Goal: Browse casually: Explore the website without a specific task or goal

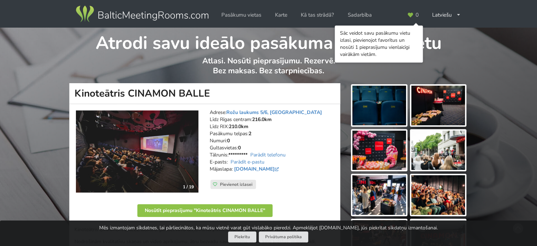
click at [169, 151] on img at bounding box center [137, 151] width 123 height 82
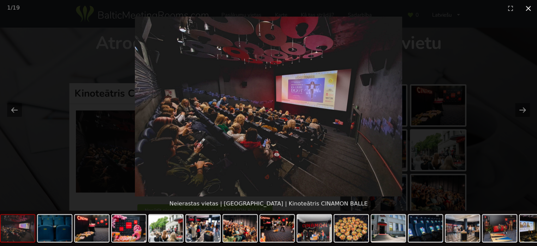
click at [527, 8] on button "Close gallery" at bounding box center [529, 8] width 18 height 17
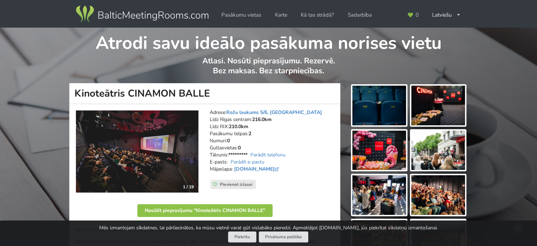
click at [181, 160] on img at bounding box center [137, 151] width 123 height 82
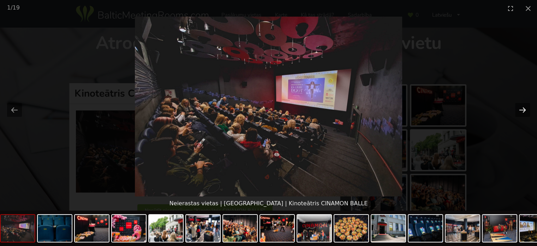
click at [521, 110] on button "Next slide" at bounding box center [523, 110] width 15 height 14
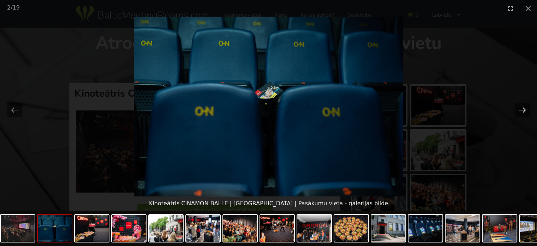
click at [521, 110] on button "Next slide" at bounding box center [523, 110] width 15 height 14
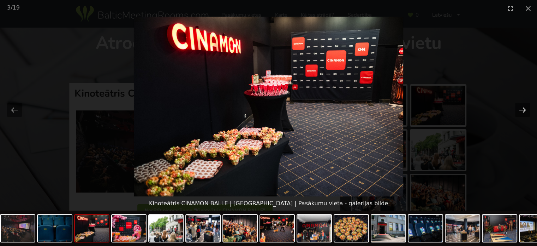
click at [521, 110] on button "Next slide" at bounding box center [523, 110] width 15 height 14
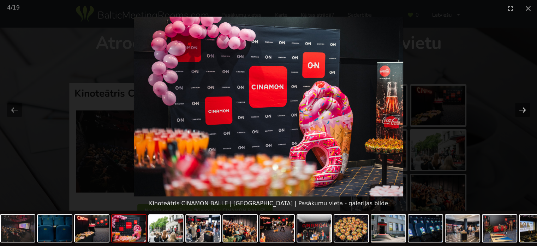
click at [521, 110] on button "Next slide" at bounding box center [523, 110] width 15 height 14
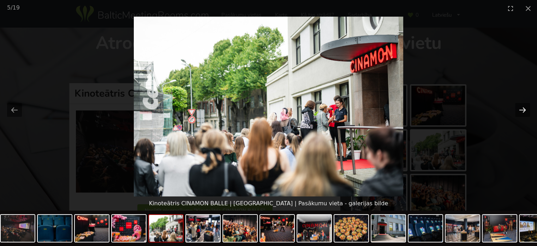
click at [521, 110] on button "Next slide" at bounding box center [523, 110] width 15 height 14
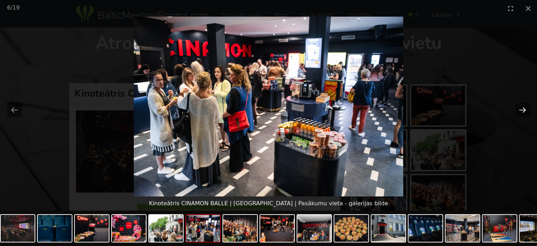
click at [521, 110] on button "Next slide" at bounding box center [523, 110] width 15 height 14
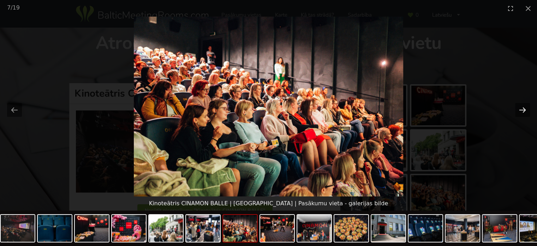
click at [523, 110] on button "Next slide" at bounding box center [523, 110] width 15 height 14
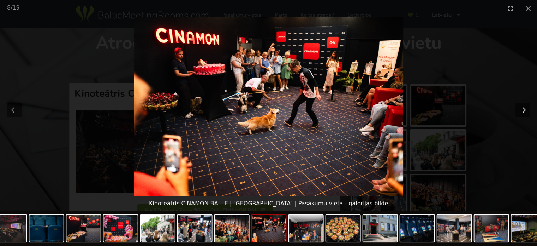
click at [523, 110] on button "Next slide" at bounding box center [523, 110] width 15 height 14
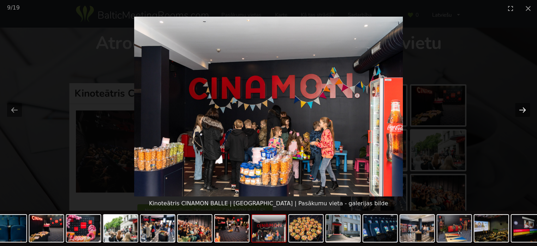
click at [523, 110] on button "Next slide" at bounding box center [523, 110] width 15 height 14
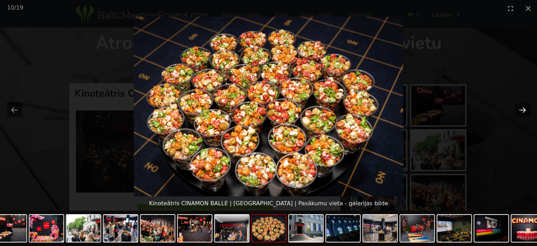
click at [523, 110] on button "Next slide" at bounding box center [523, 110] width 15 height 14
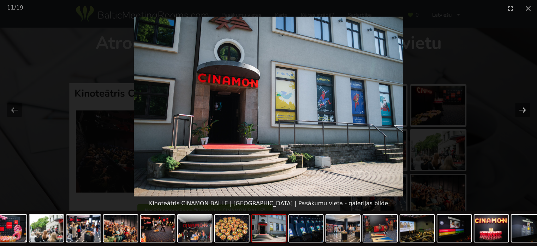
click at [523, 110] on button "Next slide" at bounding box center [523, 110] width 15 height 14
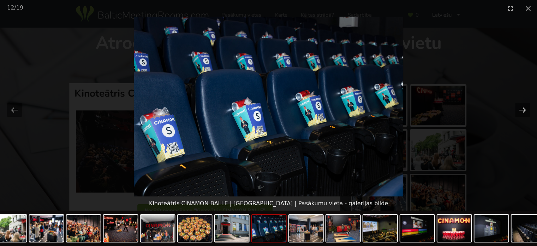
click at [523, 110] on button "Next slide" at bounding box center [523, 110] width 15 height 14
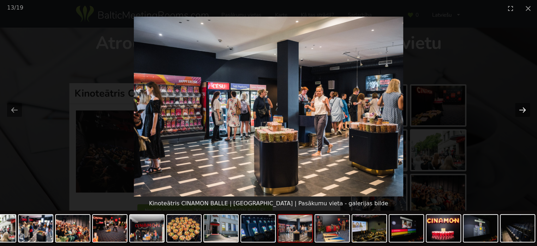
click at [523, 110] on button "Next slide" at bounding box center [523, 110] width 15 height 14
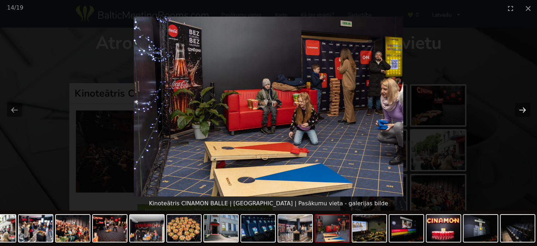
click at [523, 110] on button "Next slide" at bounding box center [523, 110] width 15 height 14
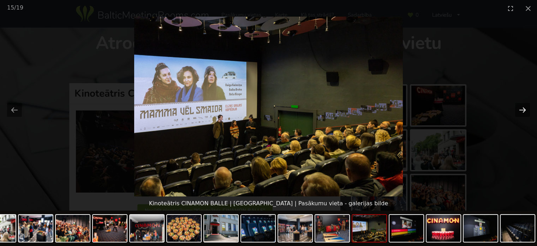
click at [523, 110] on button "Next slide" at bounding box center [523, 110] width 15 height 14
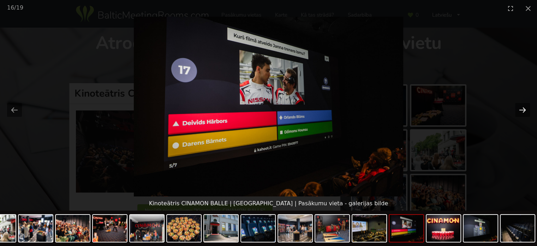
click at [523, 110] on button "Next slide" at bounding box center [523, 110] width 15 height 14
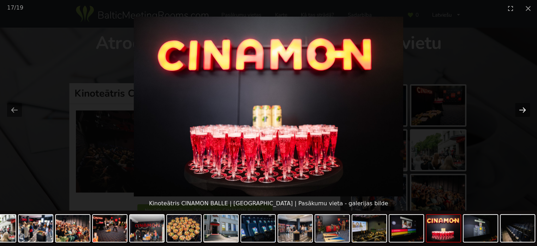
click at [523, 110] on button "Next slide" at bounding box center [523, 110] width 15 height 14
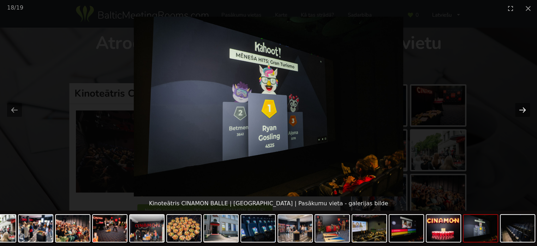
click at [523, 110] on button "Next slide" at bounding box center [523, 110] width 15 height 14
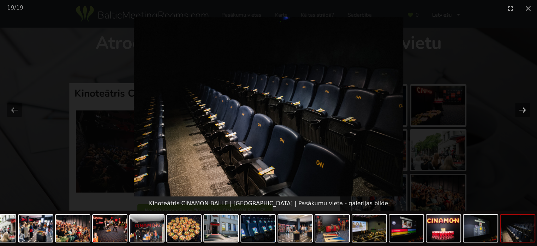
click at [523, 110] on button "Next slide" at bounding box center [523, 110] width 15 height 14
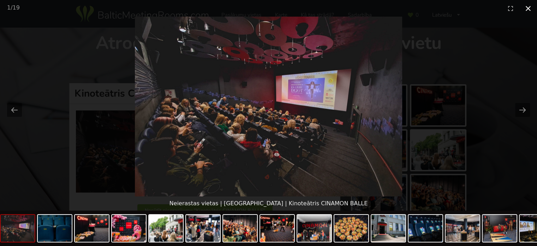
click at [528, 8] on button "Close gallery" at bounding box center [529, 8] width 18 height 17
